Goal: Find specific page/section: Find specific page/section

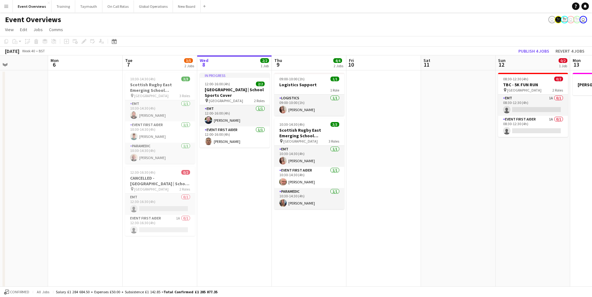
scroll to position [0, 155]
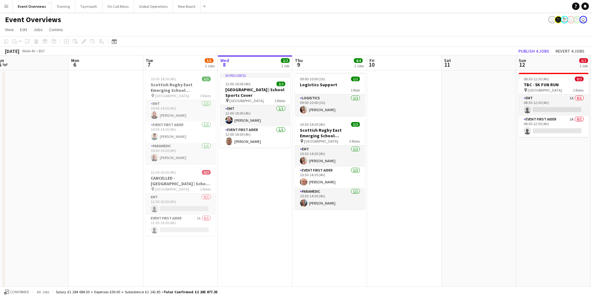
drag, startPoint x: 203, startPoint y: 206, endPoint x: 263, endPoint y: 195, distance: 60.6
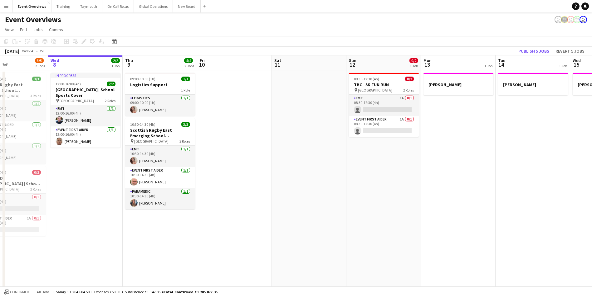
scroll to position [0, 190]
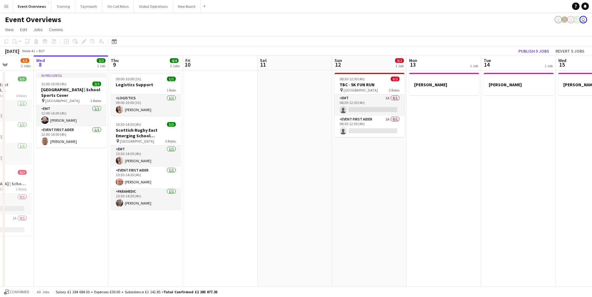
drag, startPoint x: 511, startPoint y: 161, endPoint x: 327, endPoint y: 193, distance: 186.7
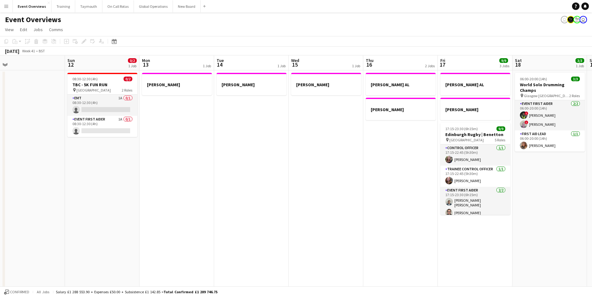
drag, startPoint x: 374, startPoint y: 186, endPoint x: 32, endPoint y: 198, distance: 342.6
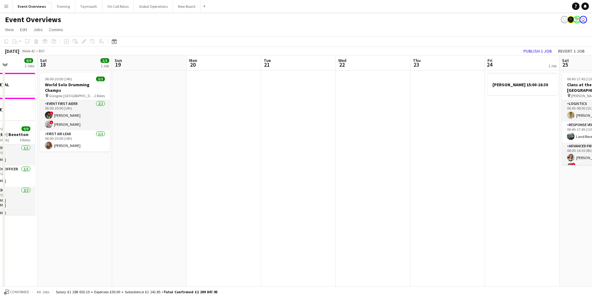
scroll to position [0, 192]
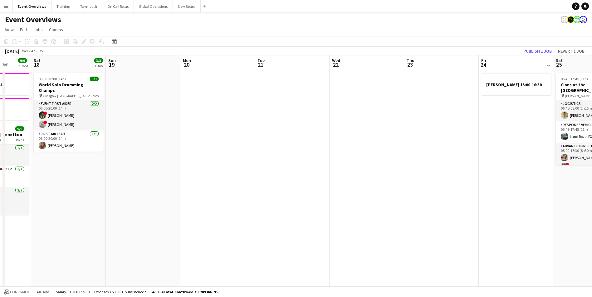
drag, startPoint x: 485, startPoint y: 183, endPoint x: 61, endPoint y: 197, distance: 424.7
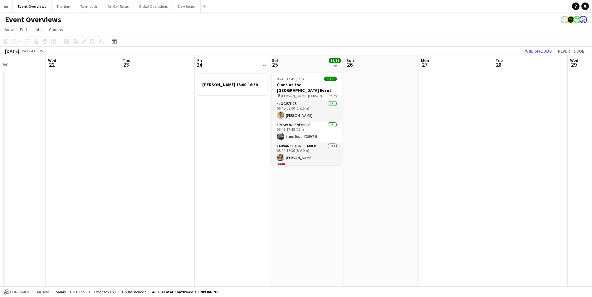
drag, startPoint x: 285, startPoint y: 170, endPoint x: -76, endPoint y: 186, distance: 362.1
click at [0, 186] on html "Menu Boards Boards Boards All jobs Status Workforce Workforce My Workforce Recr…" at bounding box center [296, 288] width 592 height 576
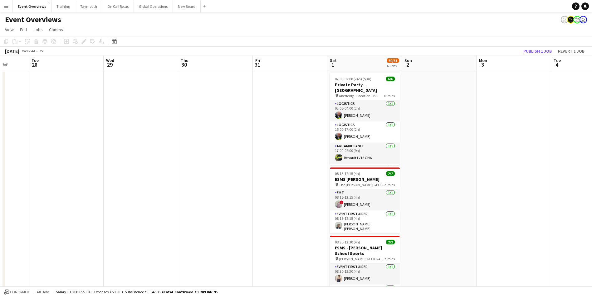
drag, startPoint x: 430, startPoint y: 145, endPoint x: 41, endPoint y: 172, distance: 390.4
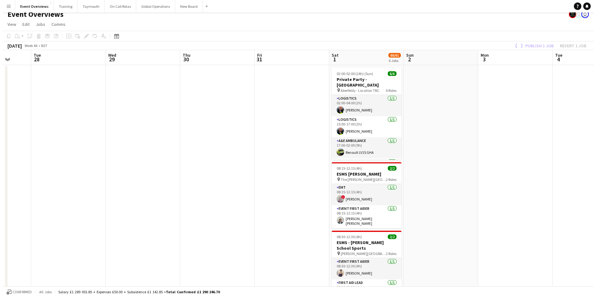
scroll to position [0, 0]
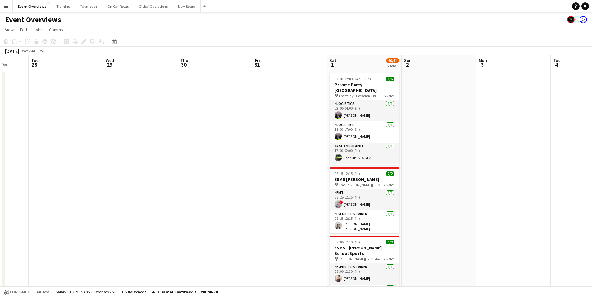
click at [7, 7] on app-icon "Menu" at bounding box center [6, 6] width 5 height 5
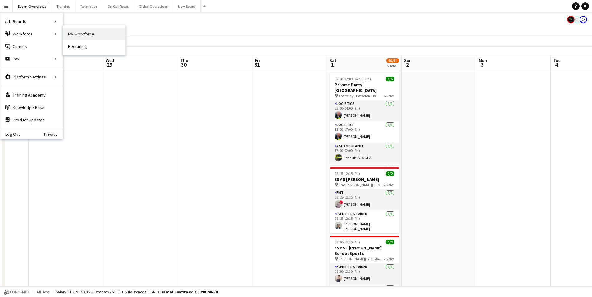
click at [80, 34] on link "My Workforce" at bounding box center [94, 34] width 62 height 12
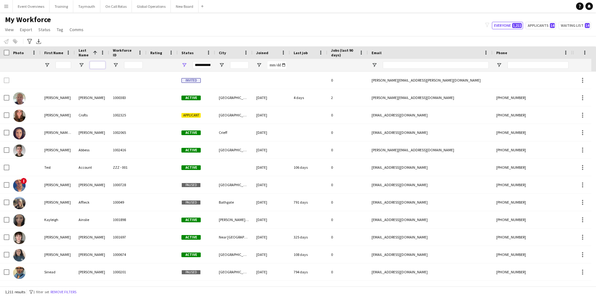
click at [94, 67] on input "Last Name Filter Input" at bounding box center [98, 64] width 16 height 7
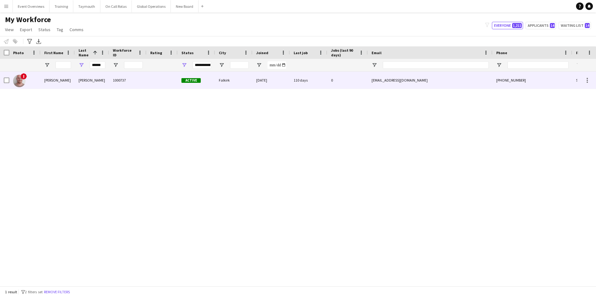
click at [49, 79] on div "[PERSON_NAME]" at bounding box center [58, 80] width 34 height 17
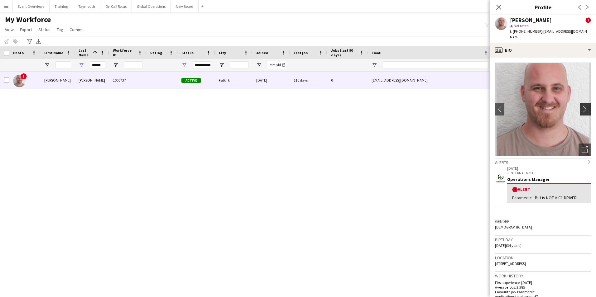
click at [582, 106] on app-icon "chevron-right" at bounding box center [587, 109] width 10 height 7
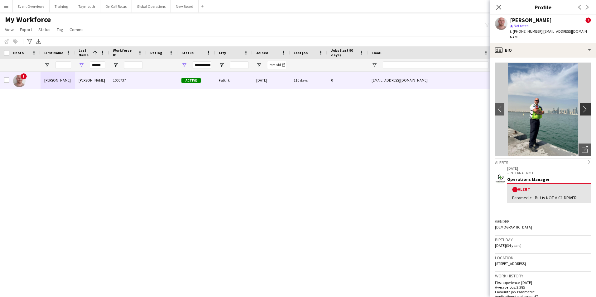
click at [582, 106] on app-icon "chevron-right" at bounding box center [587, 109] width 10 height 7
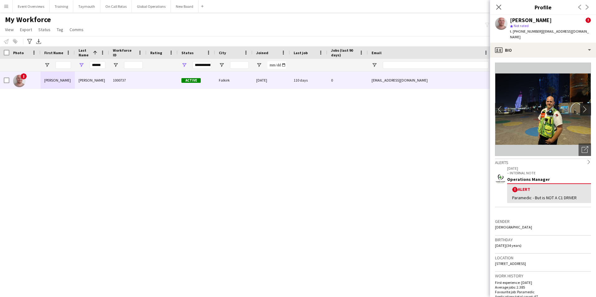
click at [582, 106] on app-icon "chevron-right" at bounding box center [587, 109] width 10 height 7
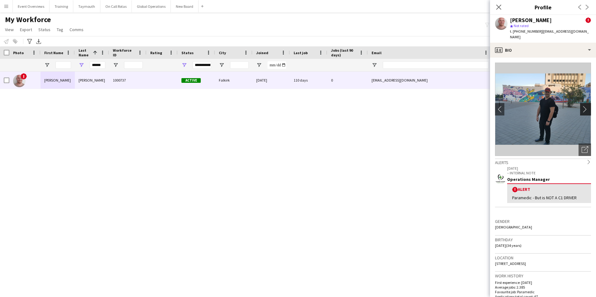
click at [582, 106] on app-icon "chevron-right" at bounding box center [587, 109] width 10 height 7
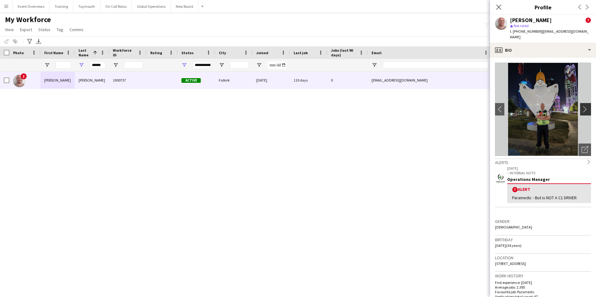
click at [582, 106] on app-icon "chevron-right" at bounding box center [587, 109] width 10 height 7
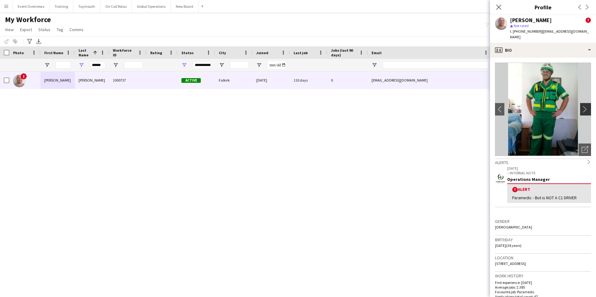
click at [582, 106] on app-icon "chevron-right" at bounding box center [587, 109] width 10 height 7
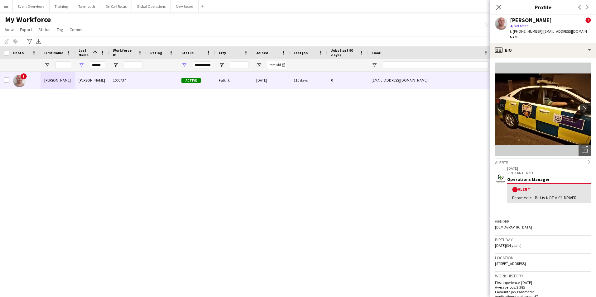
click at [582, 106] on app-icon "chevron-right" at bounding box center [587, 109] width 10 height 7
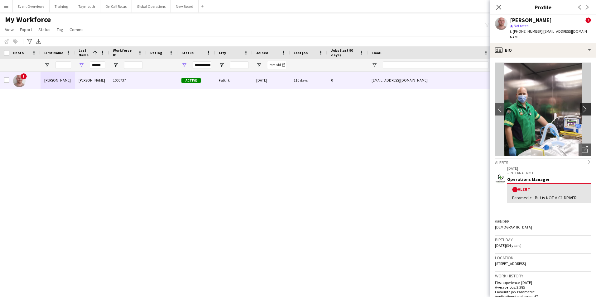
click at [582, 106] on app-icon "chevron-right" at bounding box center [587, 109] width 10 height 7
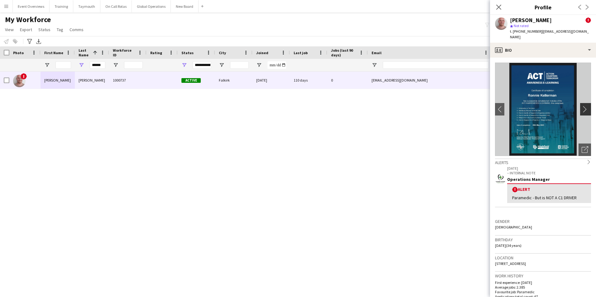
click at [582, 106] on app-icon "chevron-right" at bounding box center [587, 109] width 10 height 7
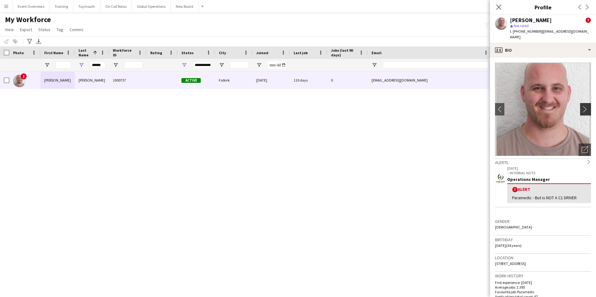
click at [582, 106] on app-icon "chevron-right" at bounding box center [587, 109] width 10 height 7
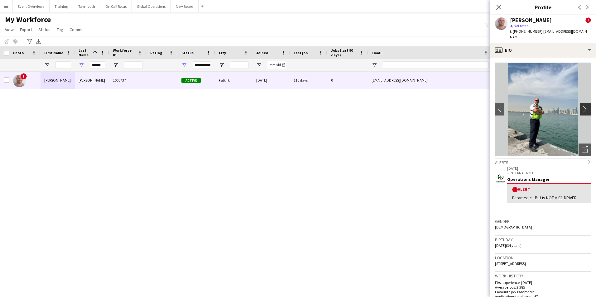
click at [582, 106] on app-icon "chevron-right" at bounding box center [587, 109] width 10 height 7
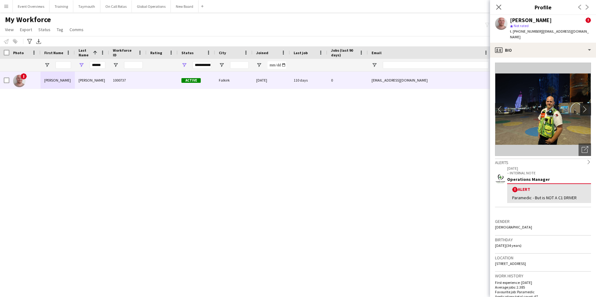
click at [582, 106] on app-icon "chevron-right" at bounding box center [587, 109] width 10 height 7
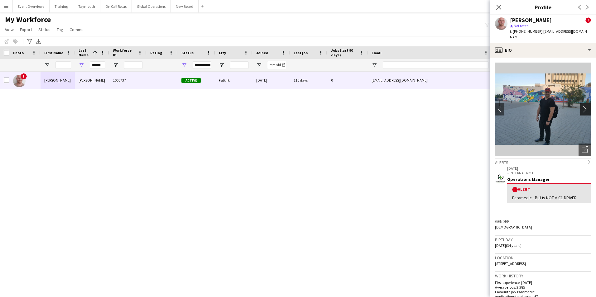
click at [582, 106] on app-icon "chevron-right" at bounding box center [587, 109] width 10 height 7
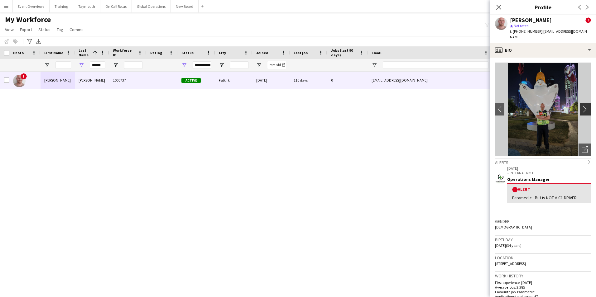
click at [582, 106] on app-icon "chevron-right" at bounding box center [587, 109] width 10 height 7
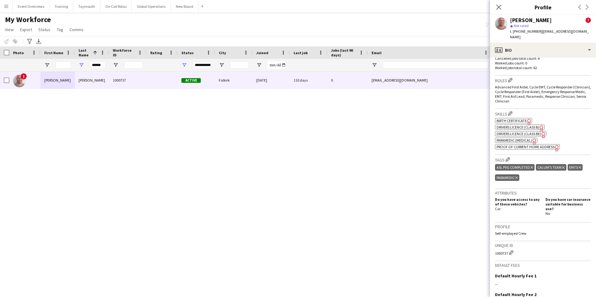
scroll to position [281, 0]
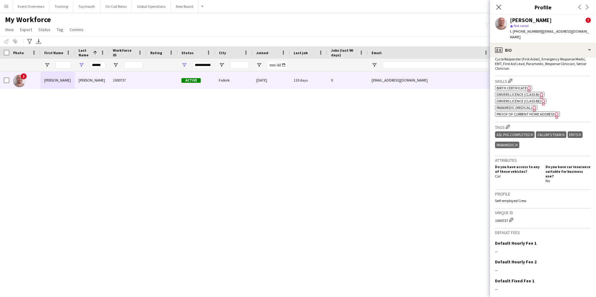
click at [514, 105] on span "Paramedic (Medical)" at bounding box center [515, 107] width 36 height 5
click at [498, 5] on icon "Close pop-in" at bounding box center [499, 7] width 6 height 6
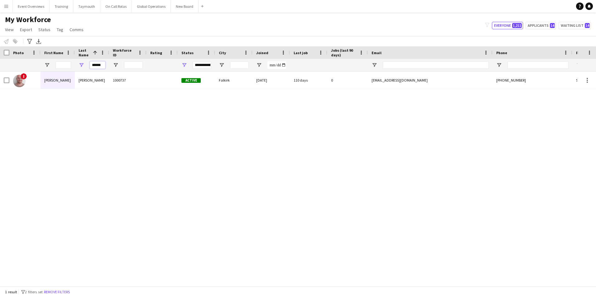
click at [103, 65] on input "******" at bounding box center [98, 64] width 16 height 7
type input "*"
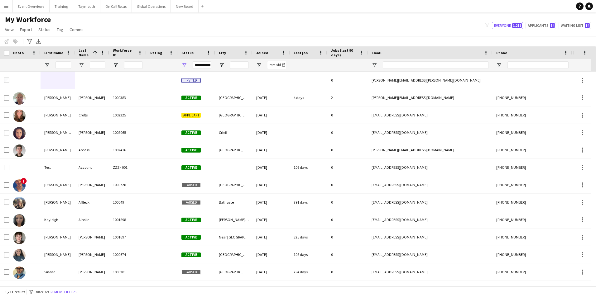
click at [8, 7] on app-icon "Menu" at bounding box center [6, 6] width 5 height 5
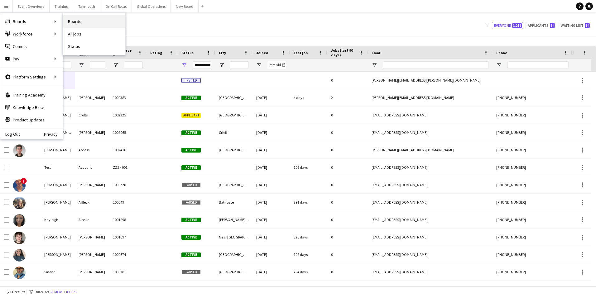
click at [75, 20] on link "Boards" at bounding box center [94, 21] width 62 height 12
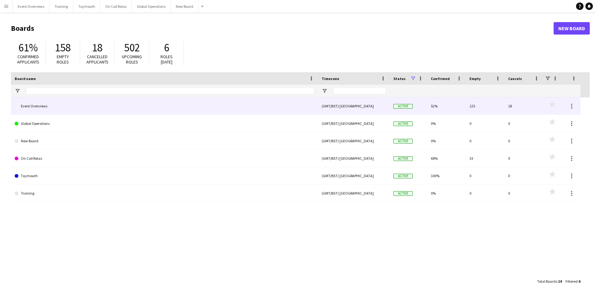
click at [31, 106] on link "Event Overviews" at bounding box center [165, 106] width 300 height 17
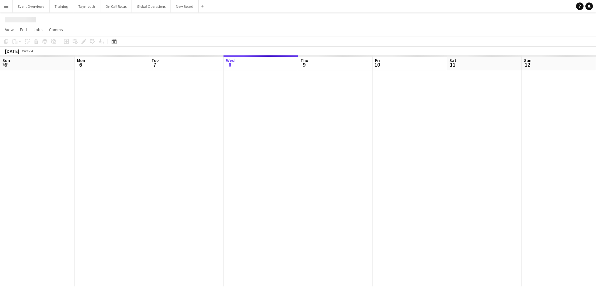
scroll to position [0, 149]
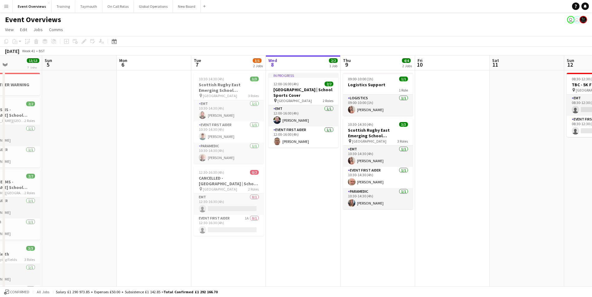
drag, startPoint x: 315, startPoint y: 153, endPoint x: 445, endPoint y: 144, distance: 130.3
